Goal: Transaction & Acquisition: Obtain resource

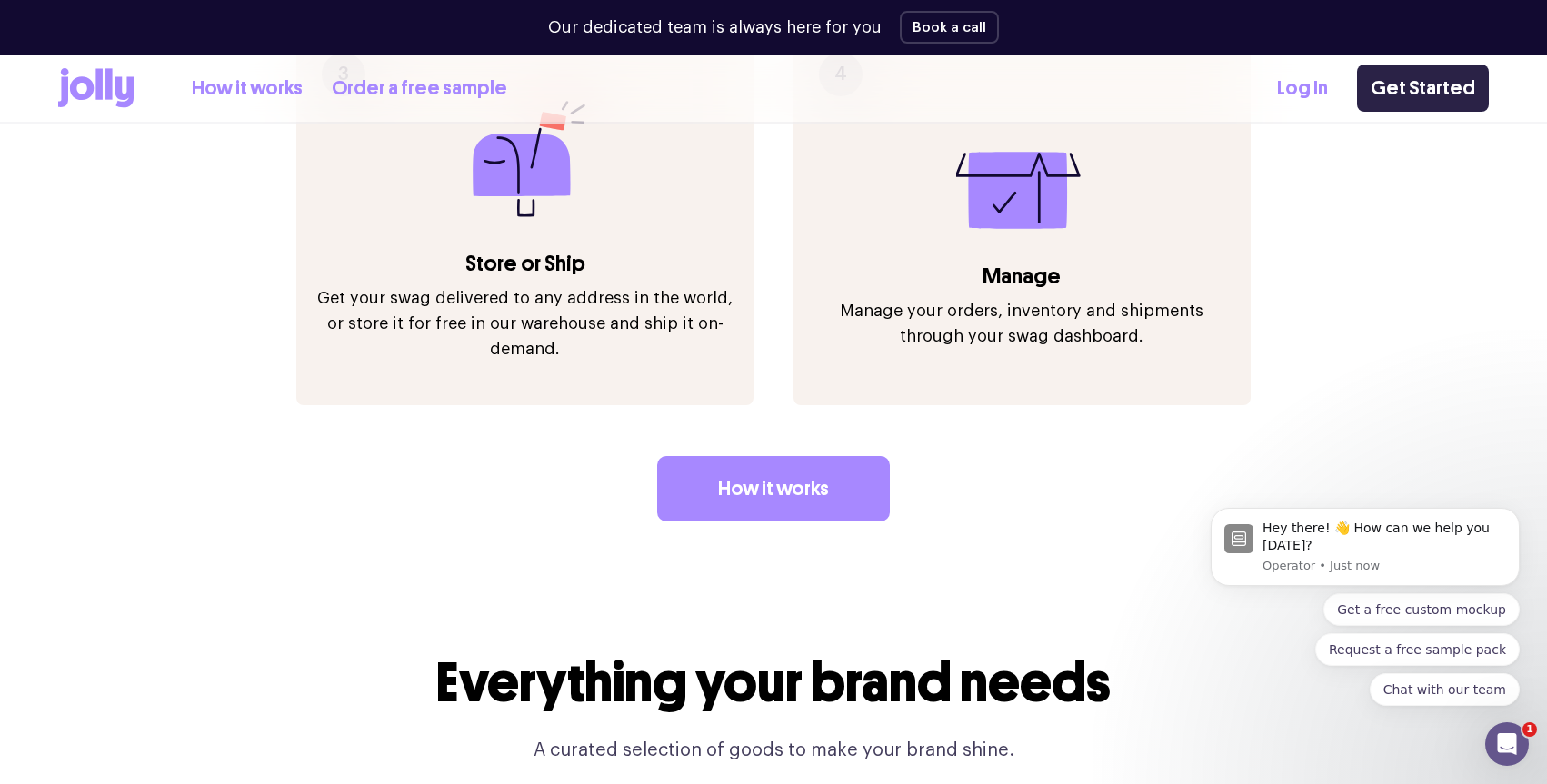
click at [1395, 86] on link "Get Started" at bounding box center [1423, 88] width 132 height 47
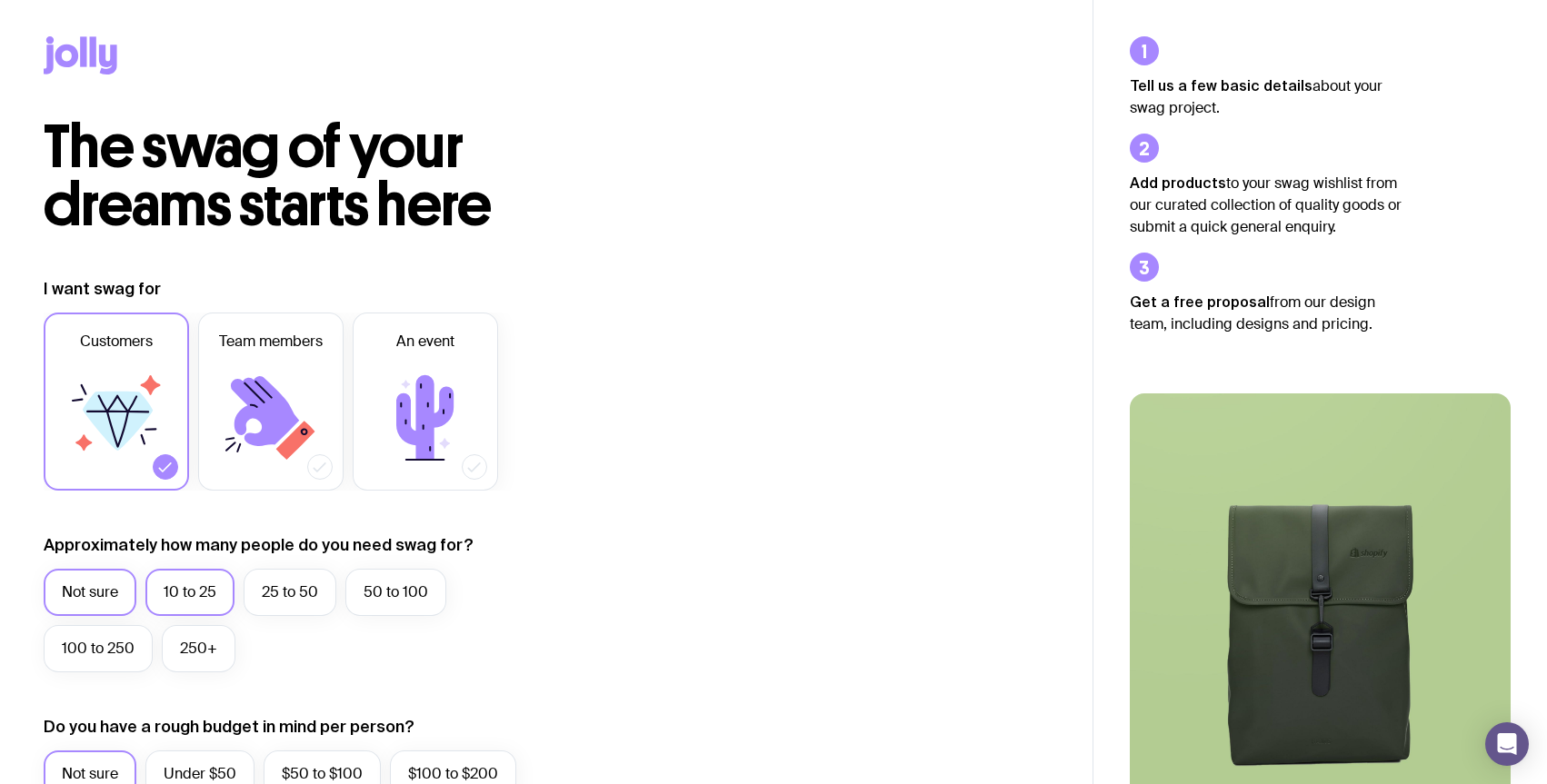
click at [212, 600] on label "10 to 25" at bounding box center [190, 592] width 89 height 47
click at [0, 0] on input "10 to 25" at bounding box center [0, 0] width 0 height 0
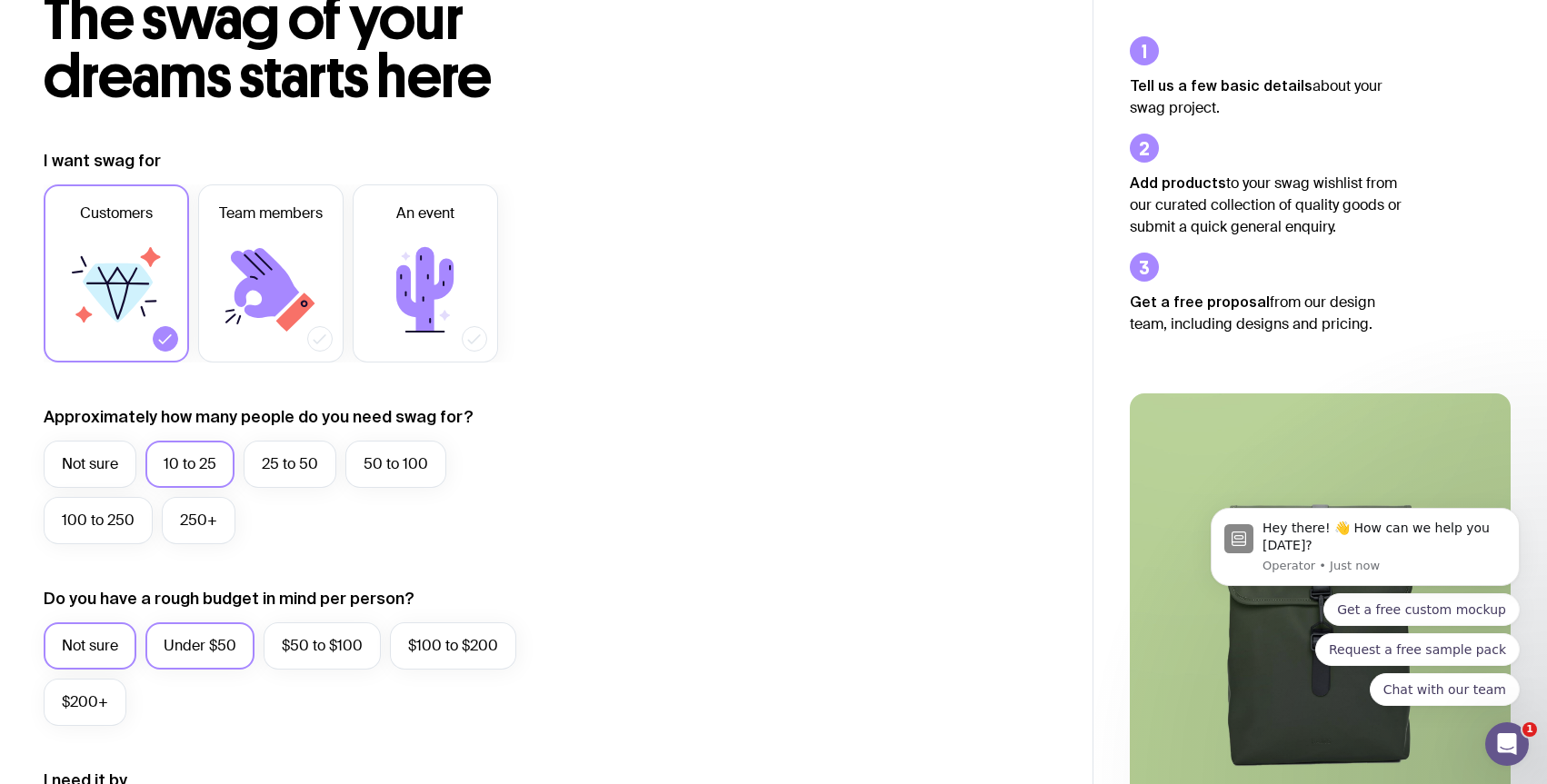
click at [211, 649] on label "Under $50" at bounding box center [200, 645] width 109 height 47
click at [0, 0] on input "Under $50" at bounding box center [0, 0] width 0 height 0
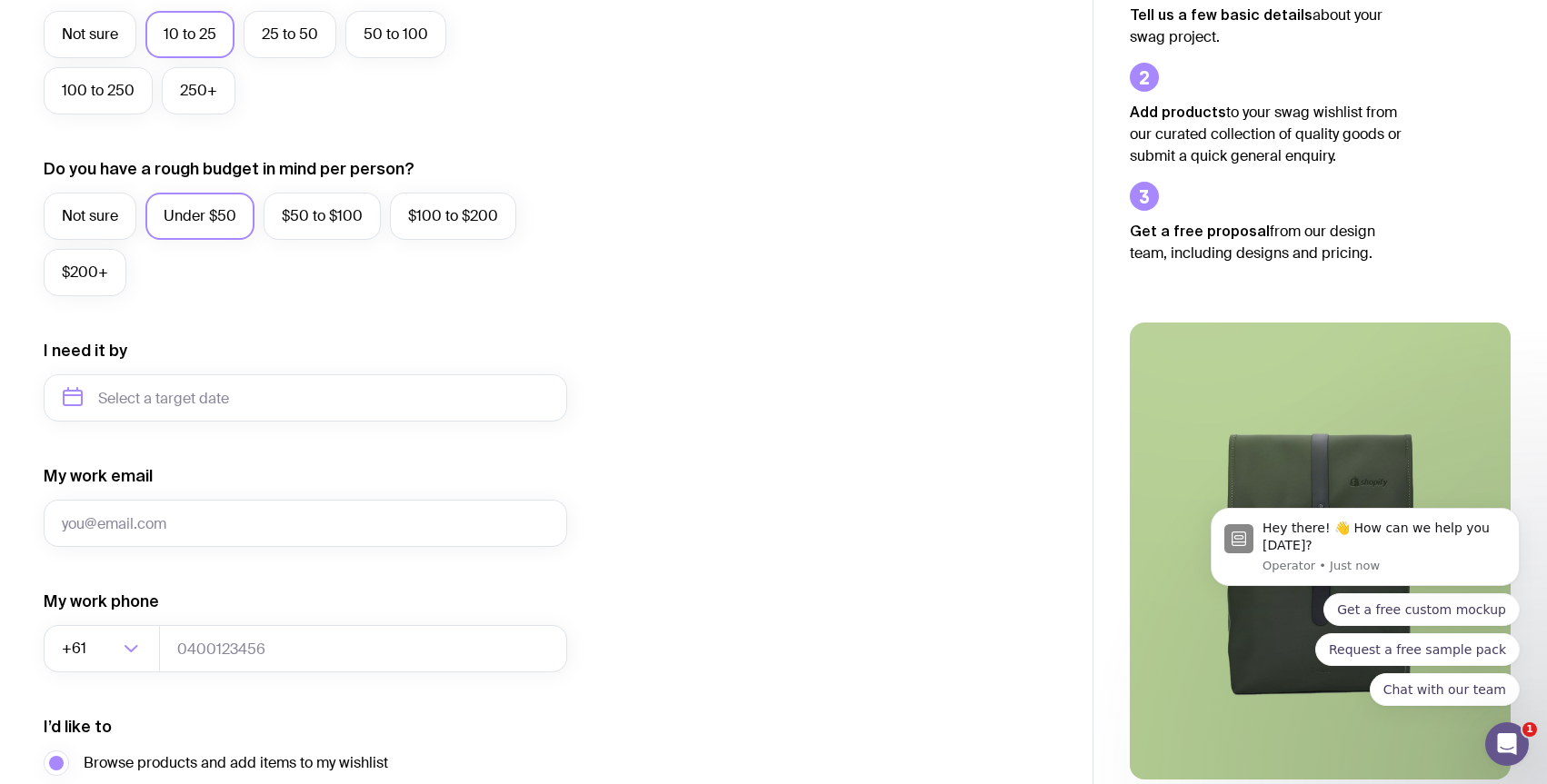
scroll to position [760, 0]
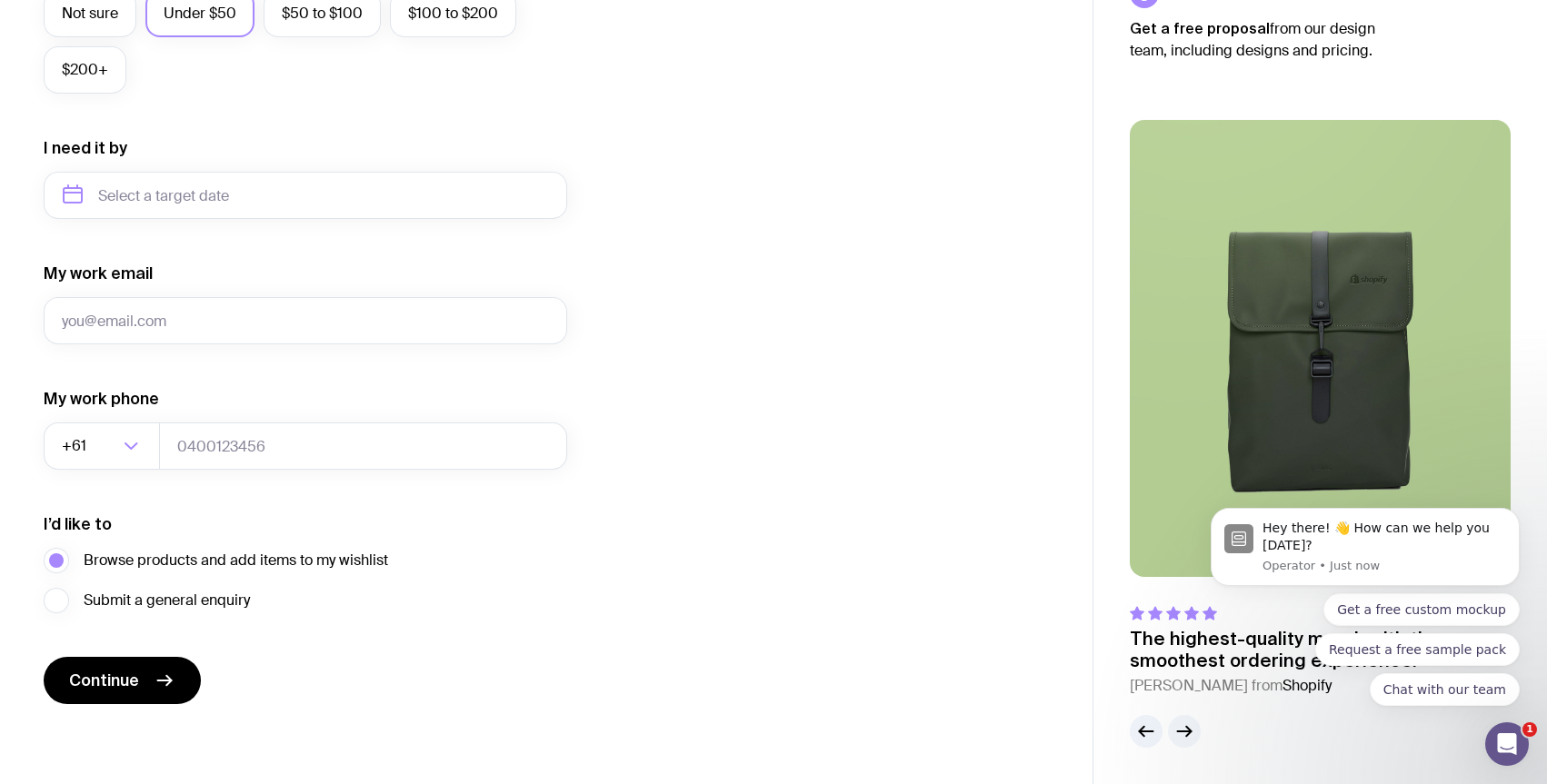
click at [1177, 733] on icon "button" at bounding box center [1184, 731] width 22 height 22
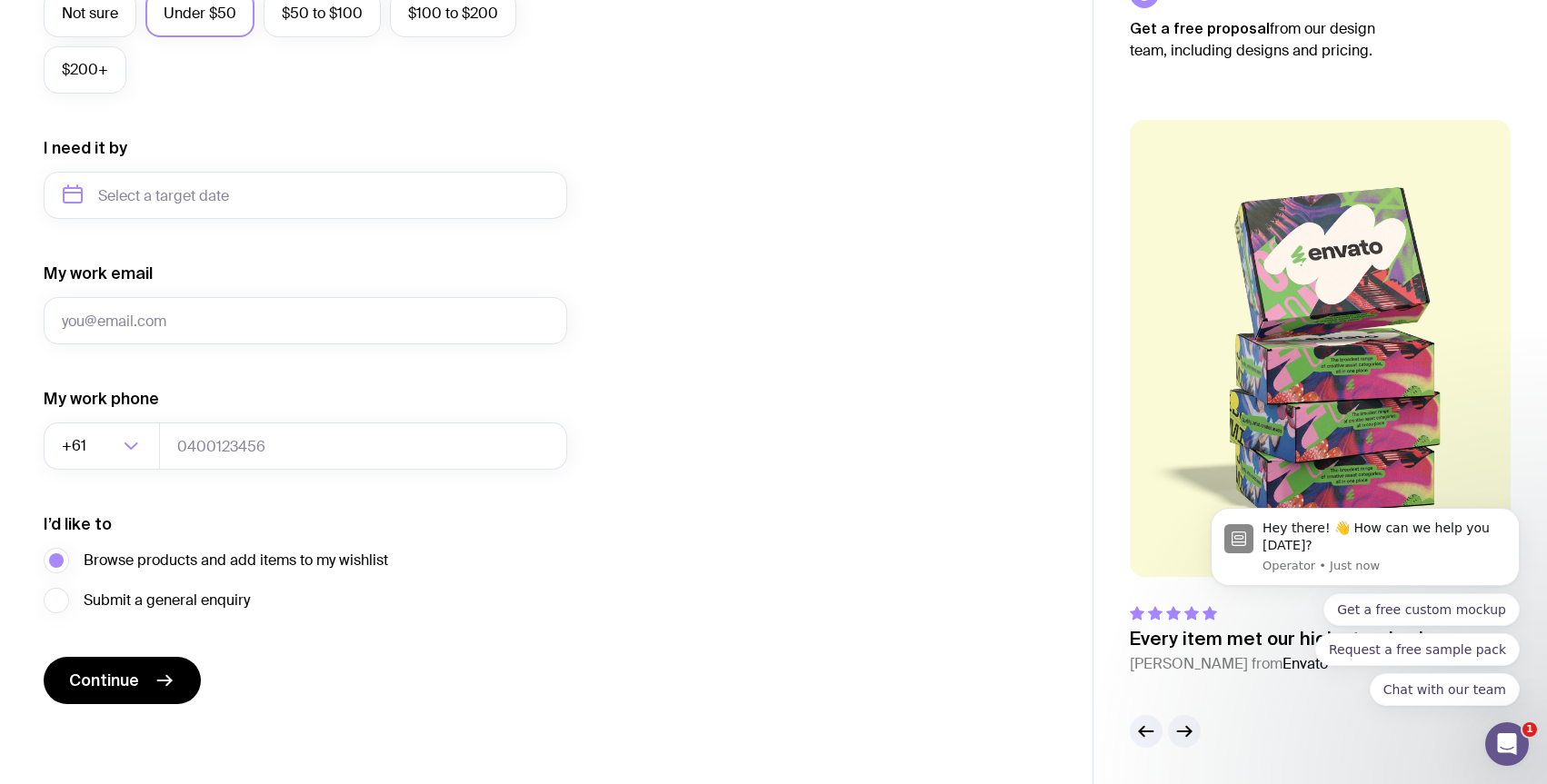
click at [1177, 733] on icon "button" at bounding box center [1184, 731] width 22 height 22
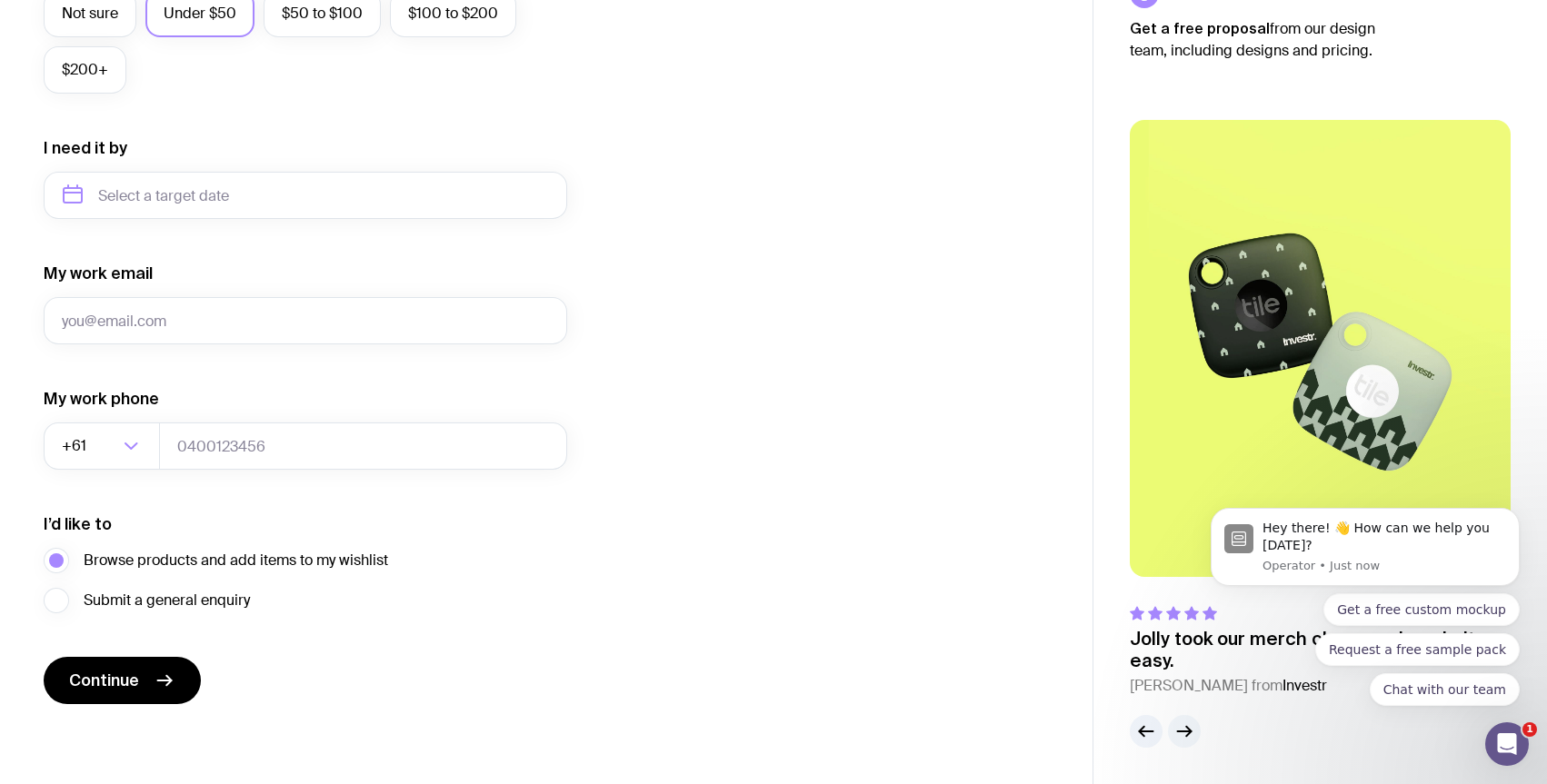
click at [1177, 733] on icon "button" at bounding box center [1184, 731] width 22 height 22
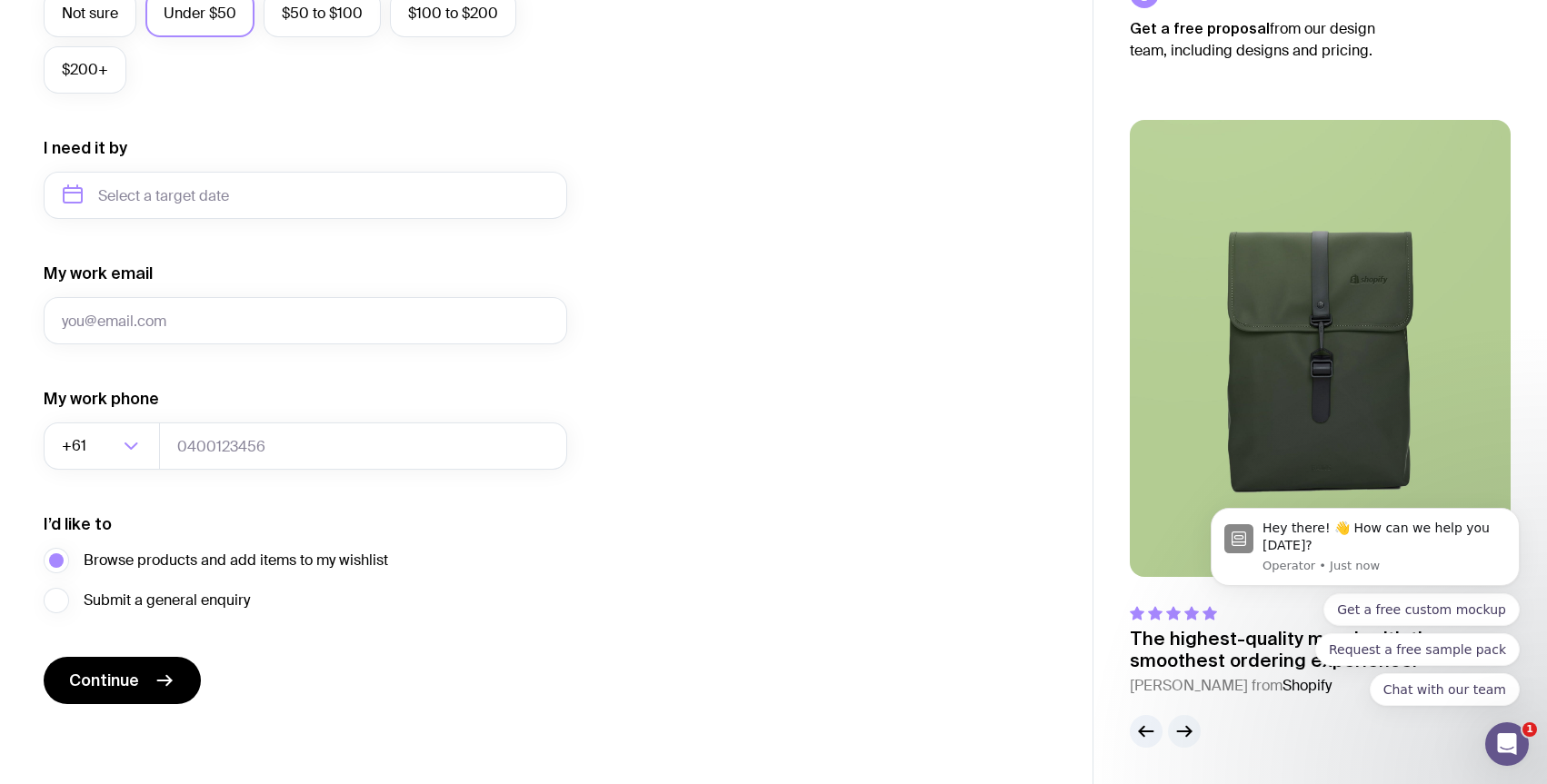
click at [1177, 733] on icon "button" at bounding box center [1184, 731] width 22 height 22
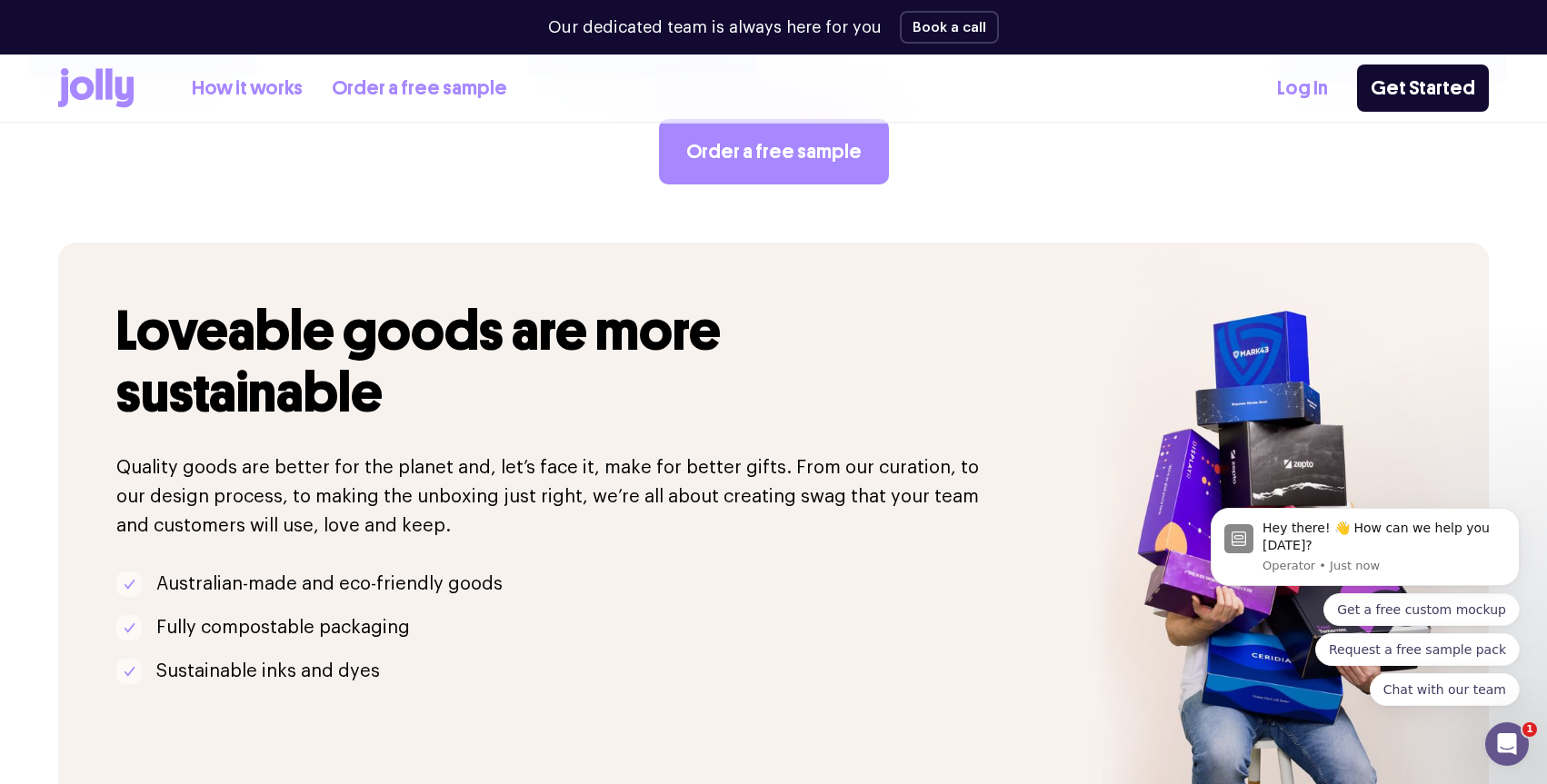
scroll to position [3198, 0]
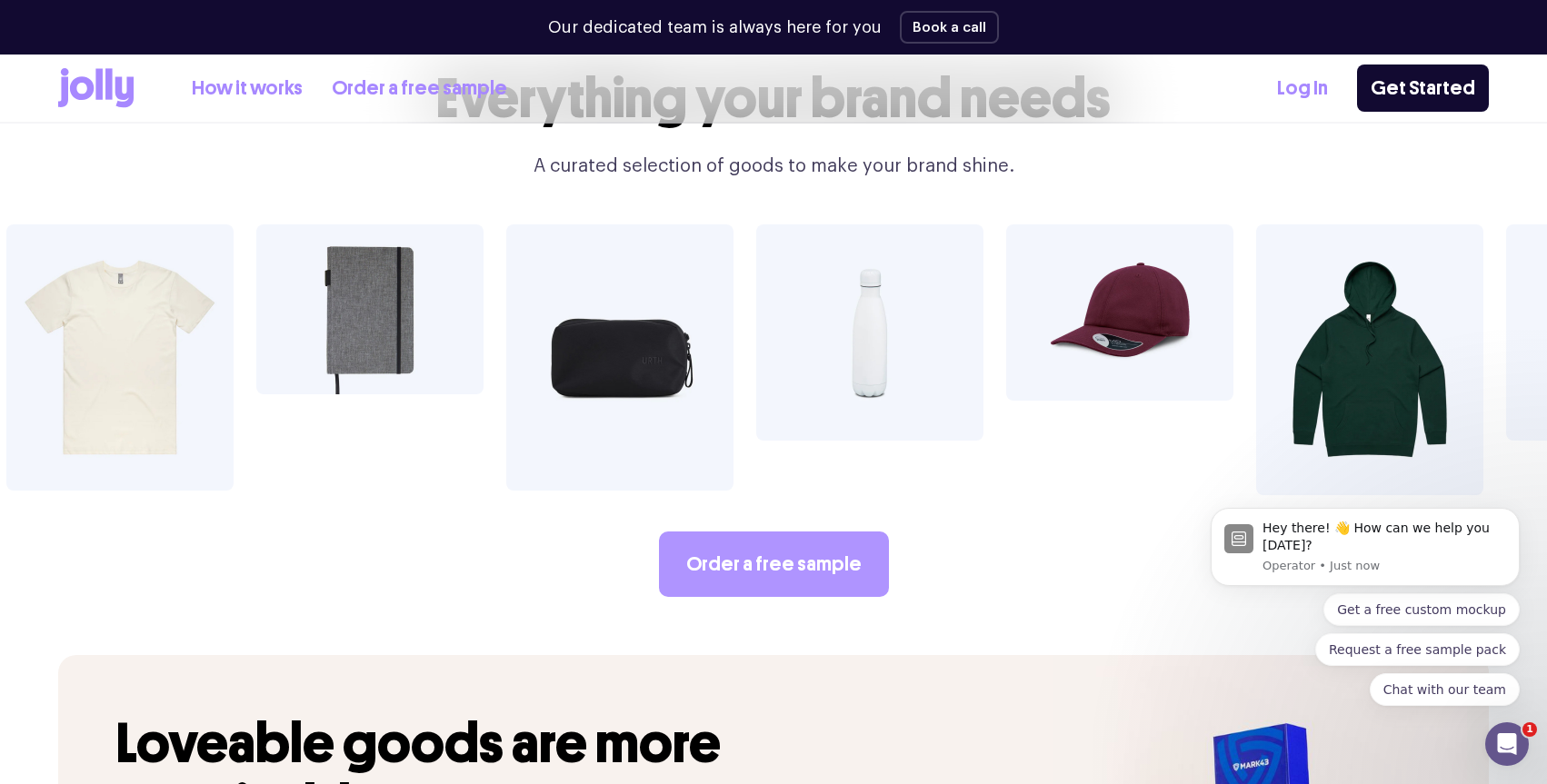
click at [723, 532] on link "Order a free sample" at bounding box center [774, 564] width 230 height 66
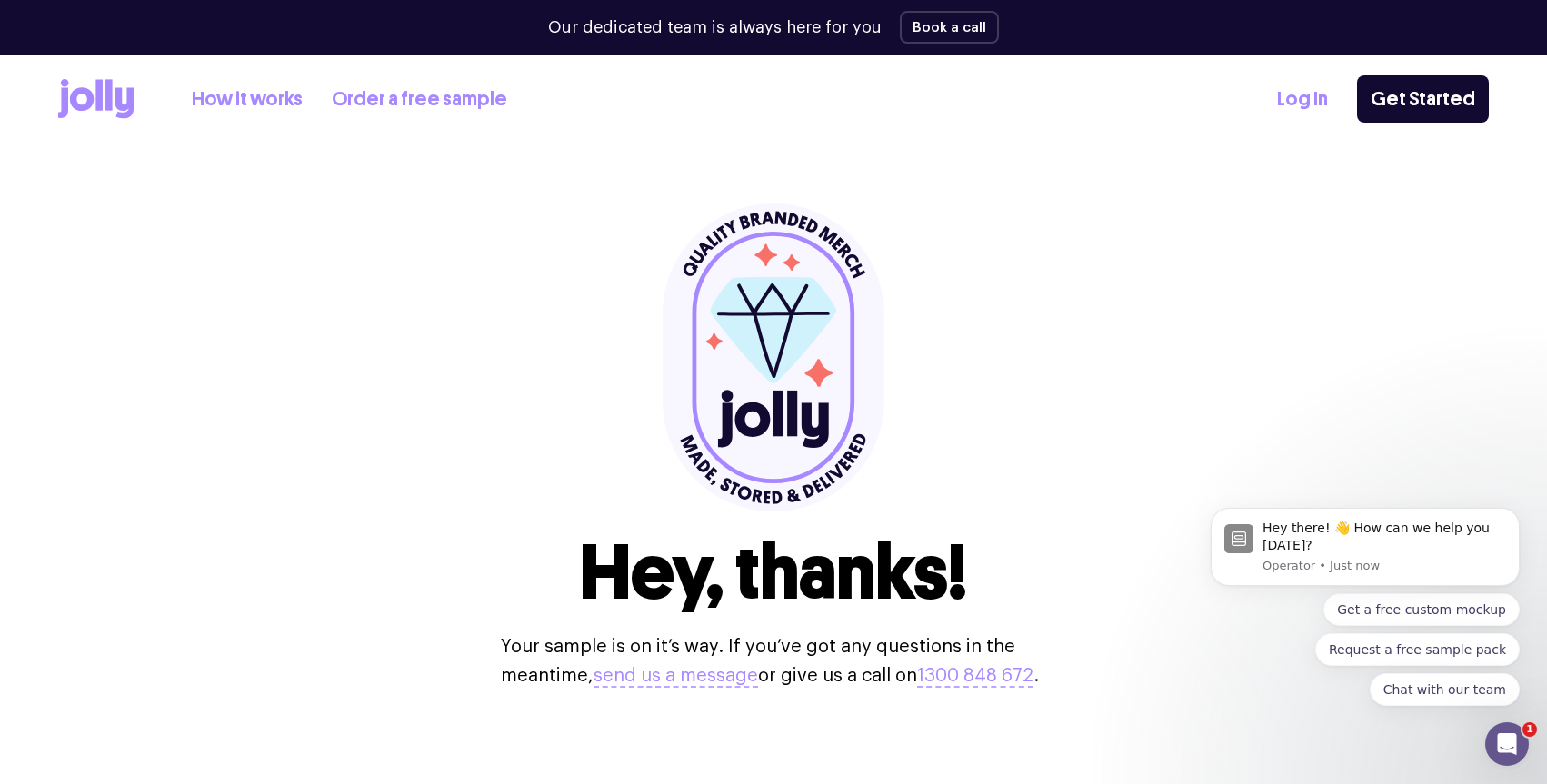
click at [102, 101] on icon at bounding box center [98, 93] width 7 height 30
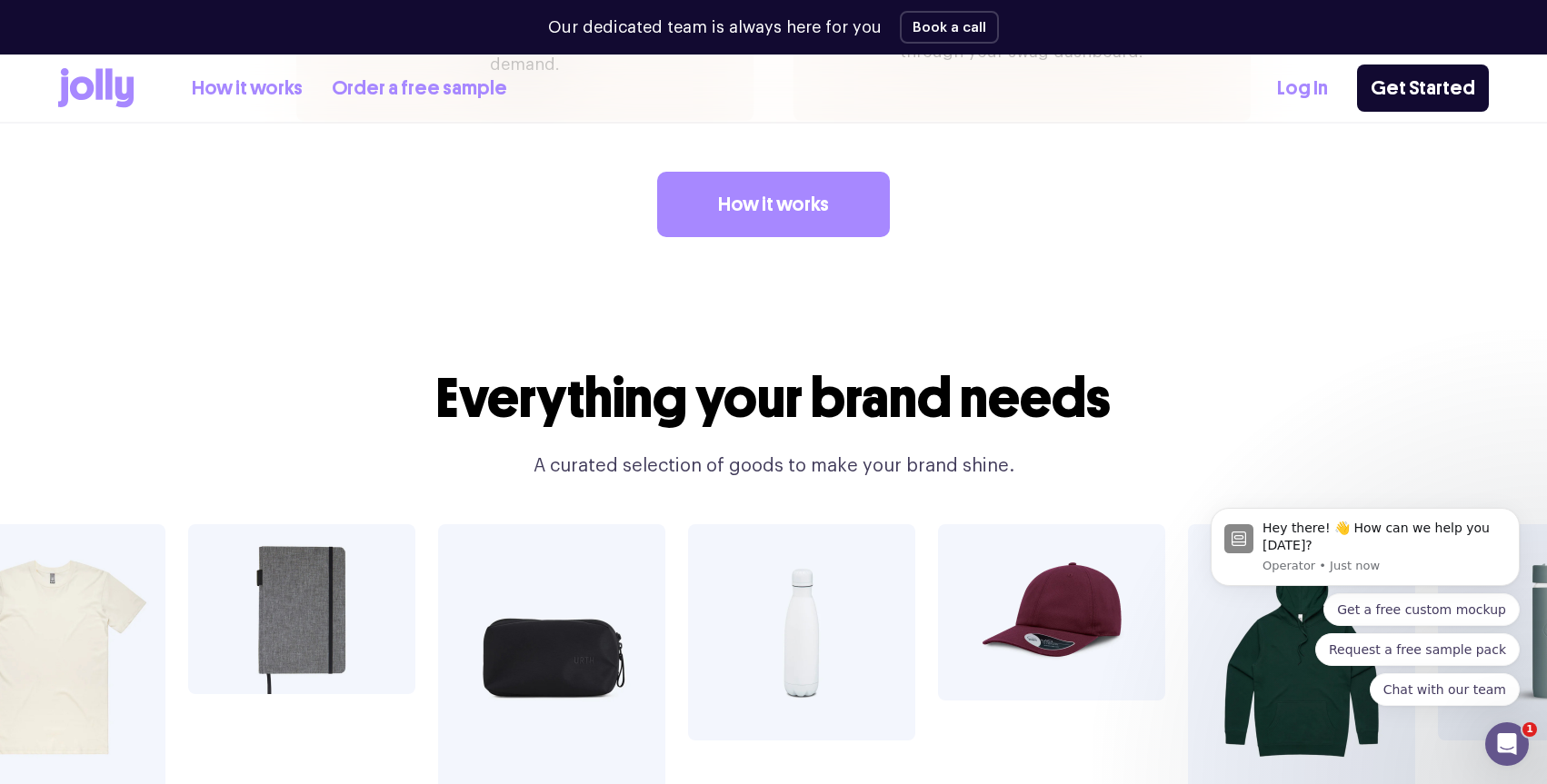
scroll to position [3198, 0]
